Goal: Navigation & Orientation: Understand site structure

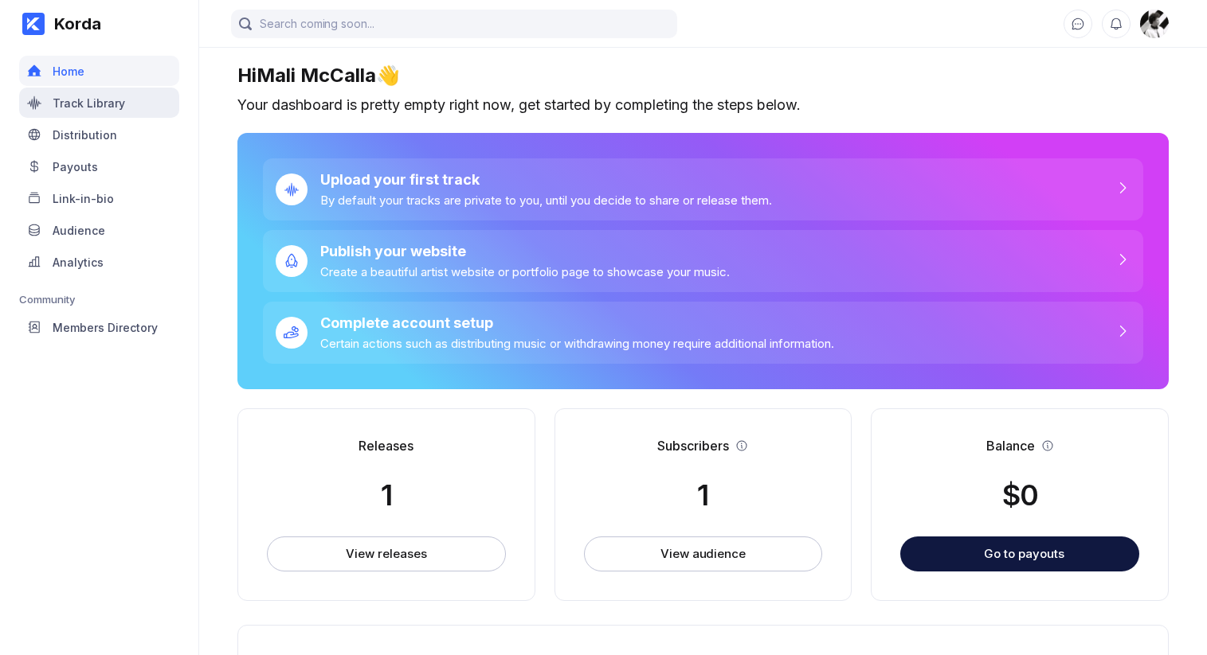
click at [134, 93] on div "Track Library" at bounding box center [99, 103] width 160 height 30
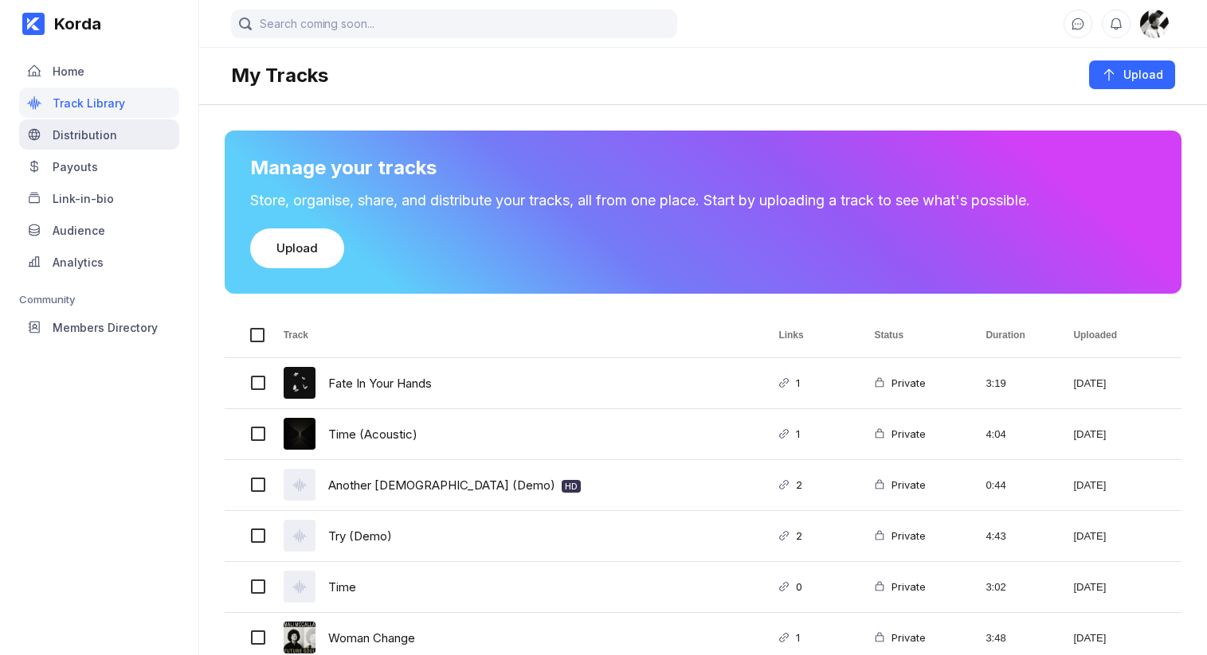
click at [101, 139] on div "Distribution" at bounding box center [85, 135] width 65 height 14
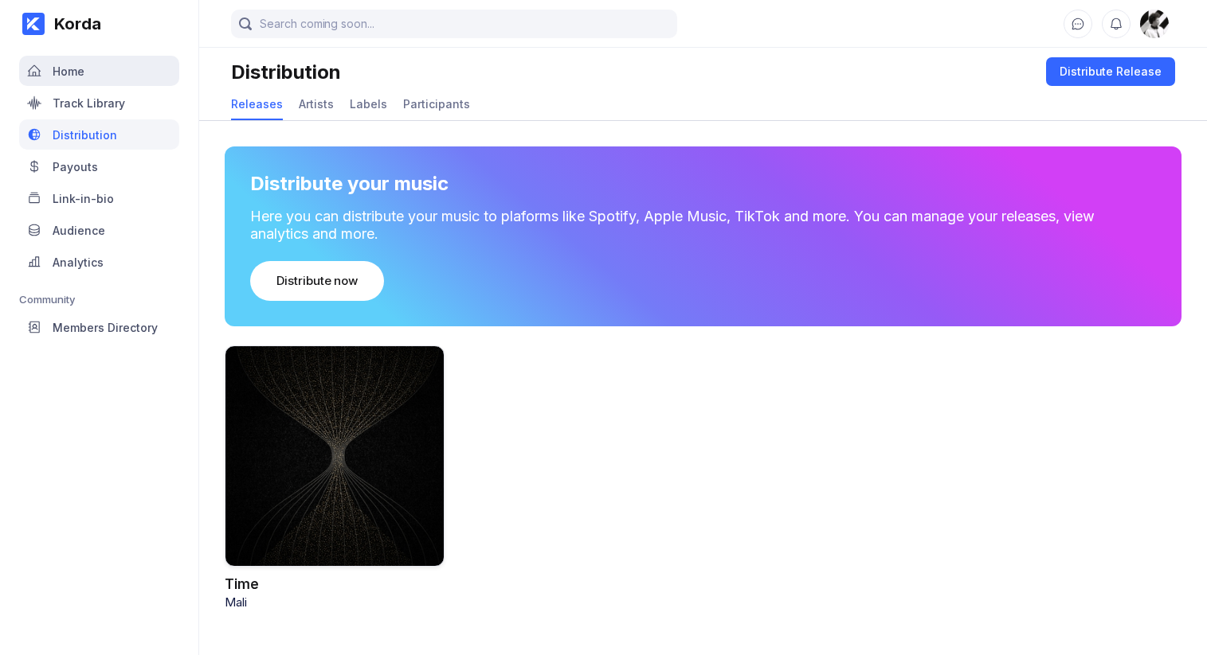
click at [94, 72] on div "Home" at bounding box center [99, 71] width 160 height 30
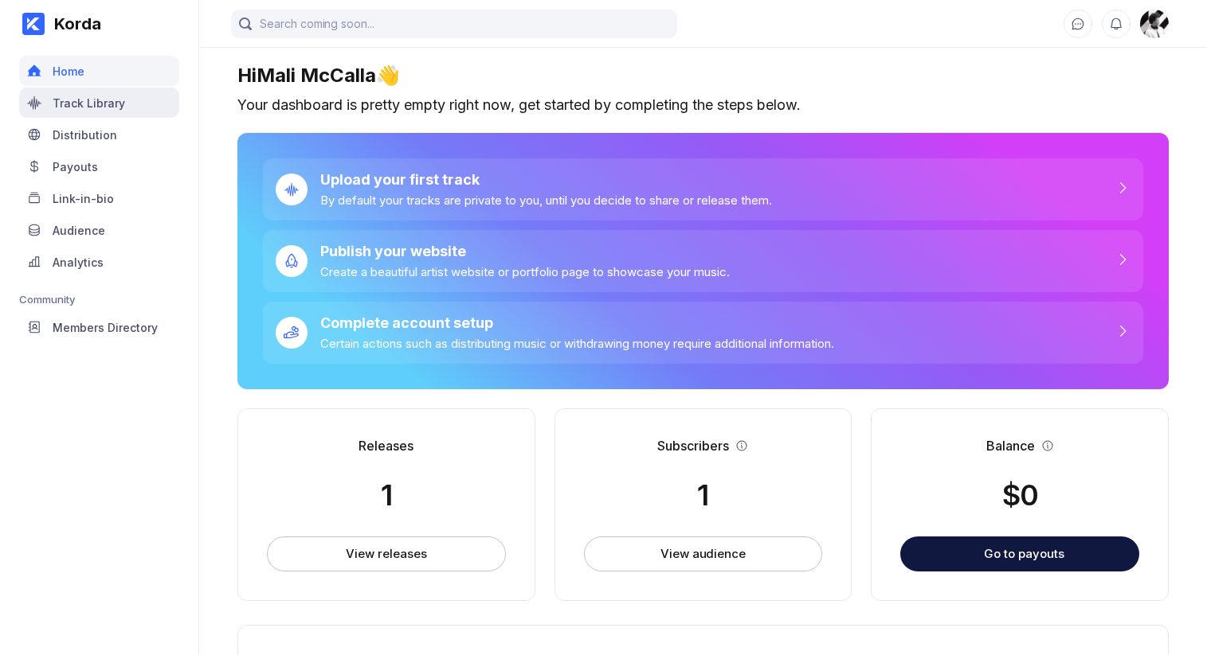
click at [107, 107] on div "Track Library" at bounding box center [89, 103] width 72 height 14
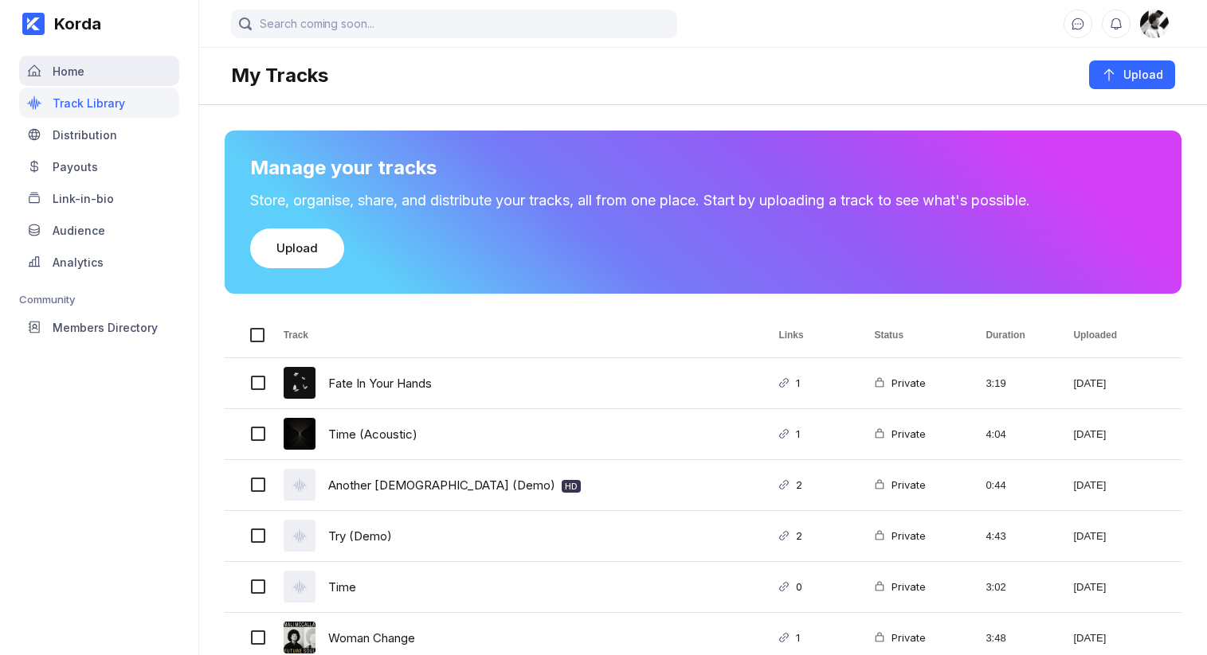
click at [106, 78] on div "Home" at bounding box center [99, 71] width 160 height 30
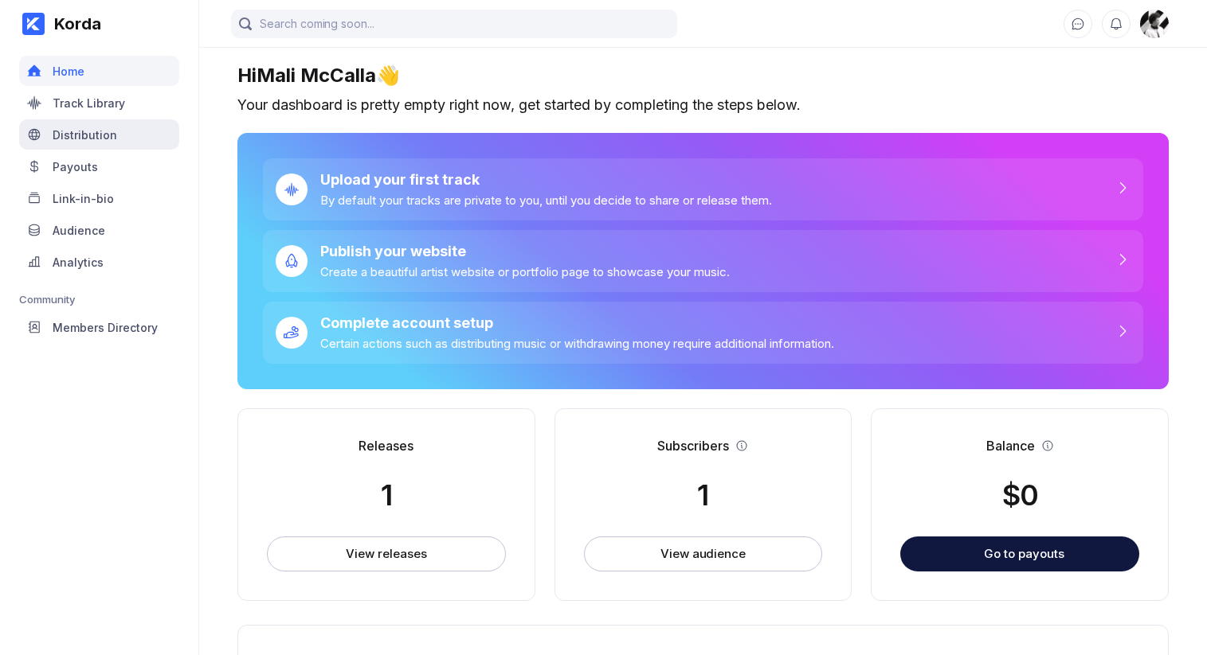
click at [80, 143] on div "Distribution" at bounding box center [99, 134] width 160 height 30
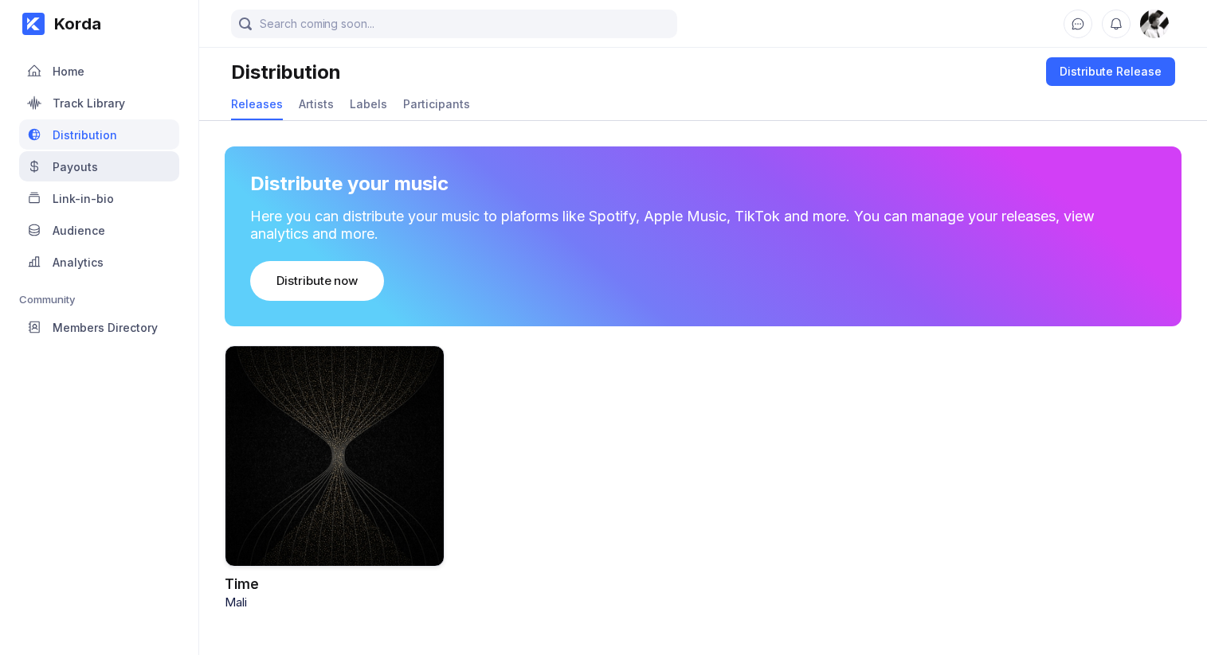
click at [80, 170] on div "Payouts" at bounding box center [75, 167] width 45 height 14
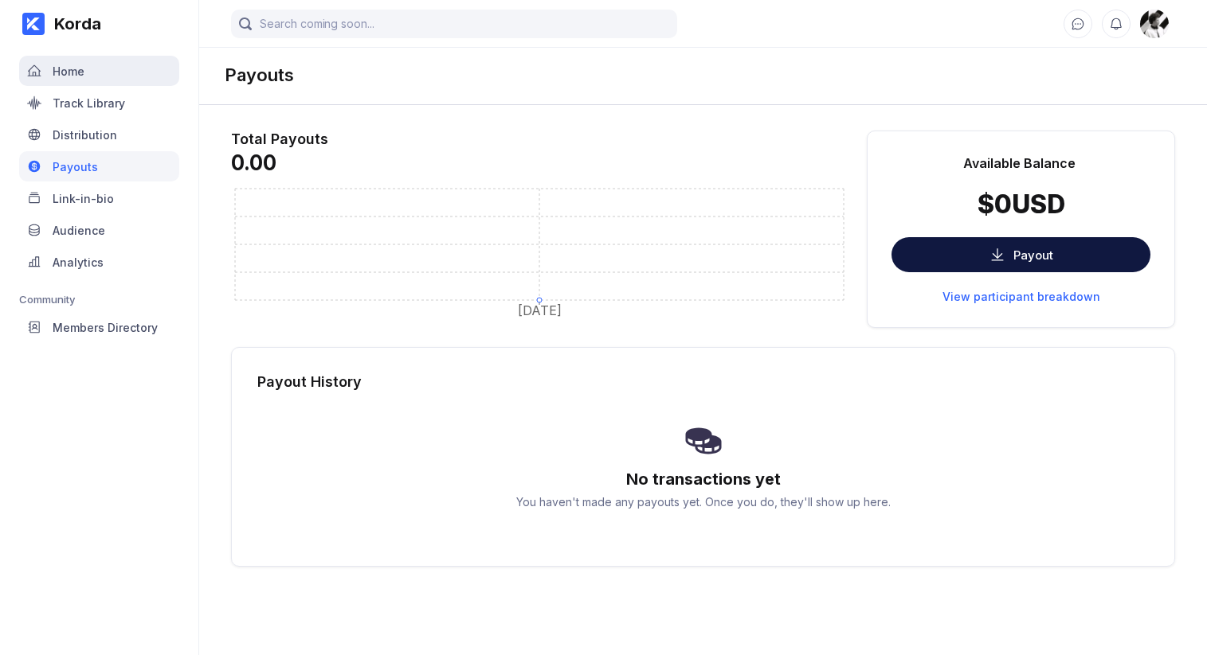
click at [94, 69] on div "Home" at bounding box center [99, 71] width 160 height 30
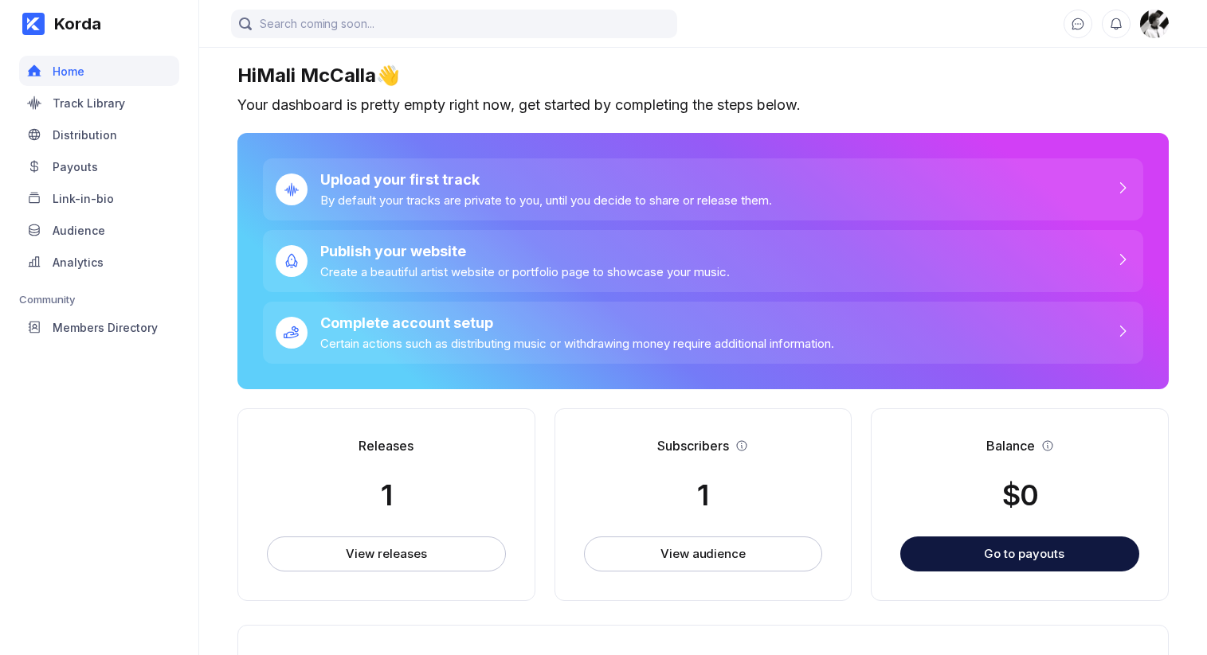
click at [350, 112] on div "Your dashboard is pretty empty right now, get started by completing the steps b…" at bounding box center [702, 105] width 931 height 18
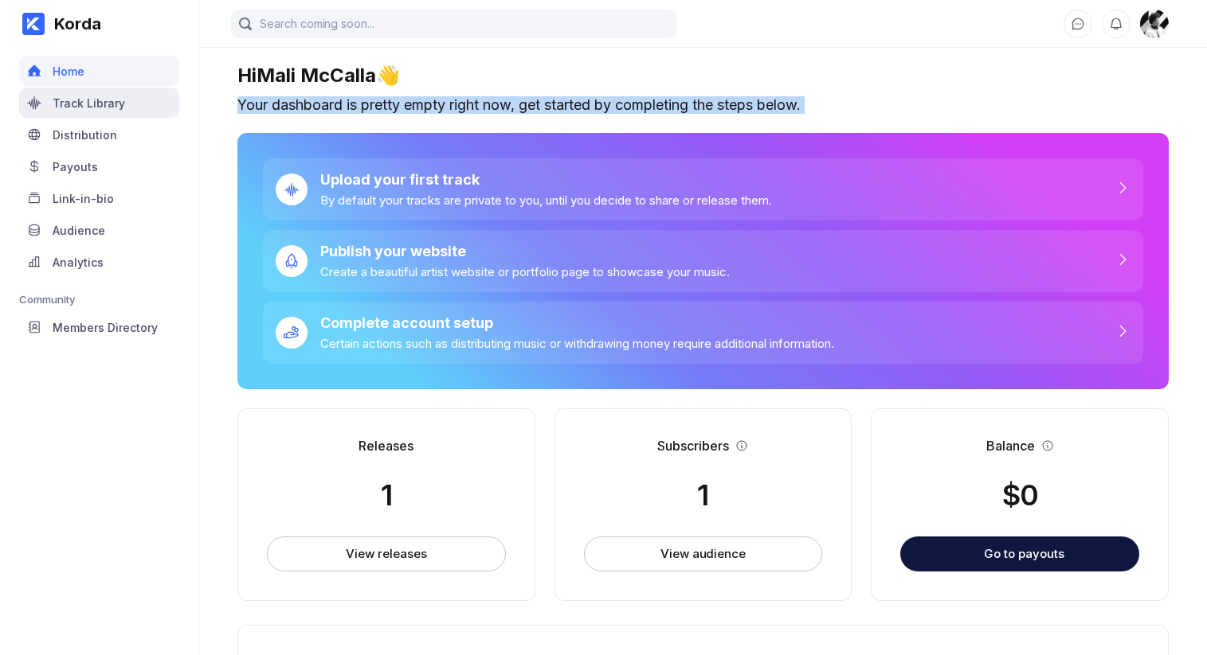
click at [108, 105] on div "Track Library" at bounding box center [89, 103] width 72 height 14
